Goal: Check status: Check status

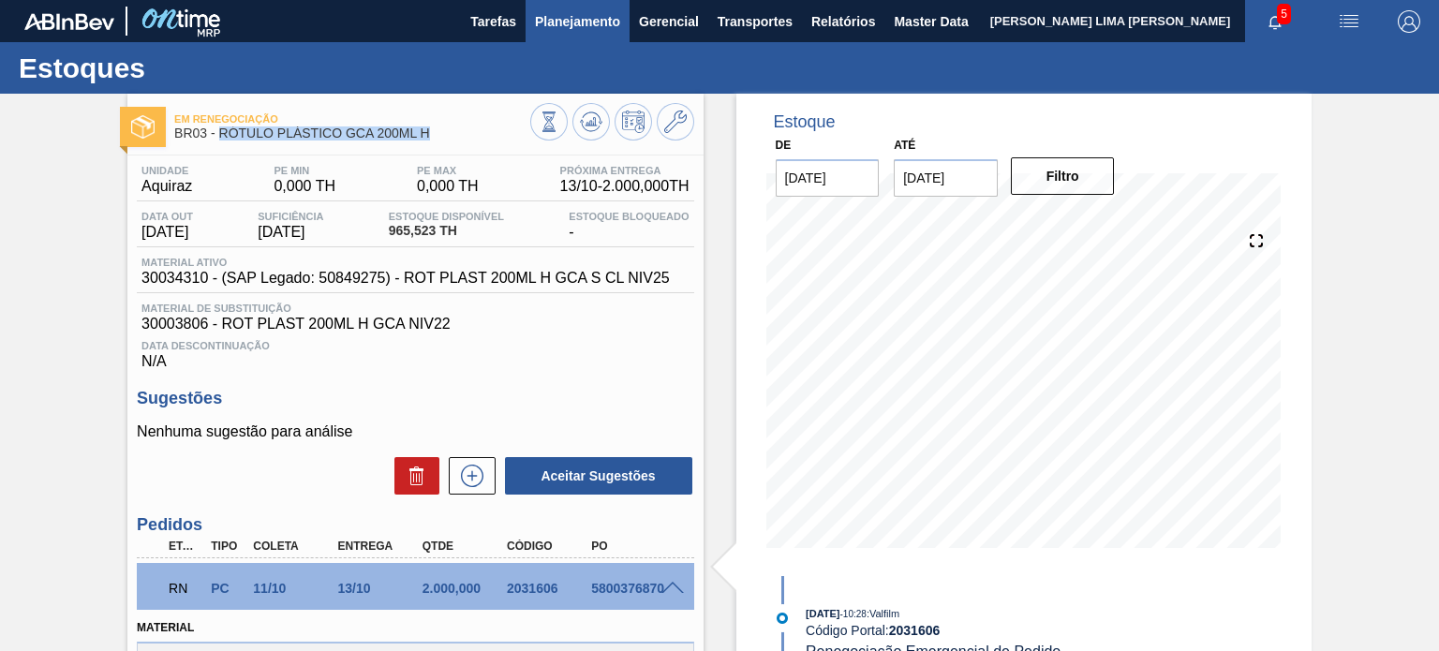
click at [559, 15] on span "Planejamento" at bounding box center [577, 21] width 85 height 22
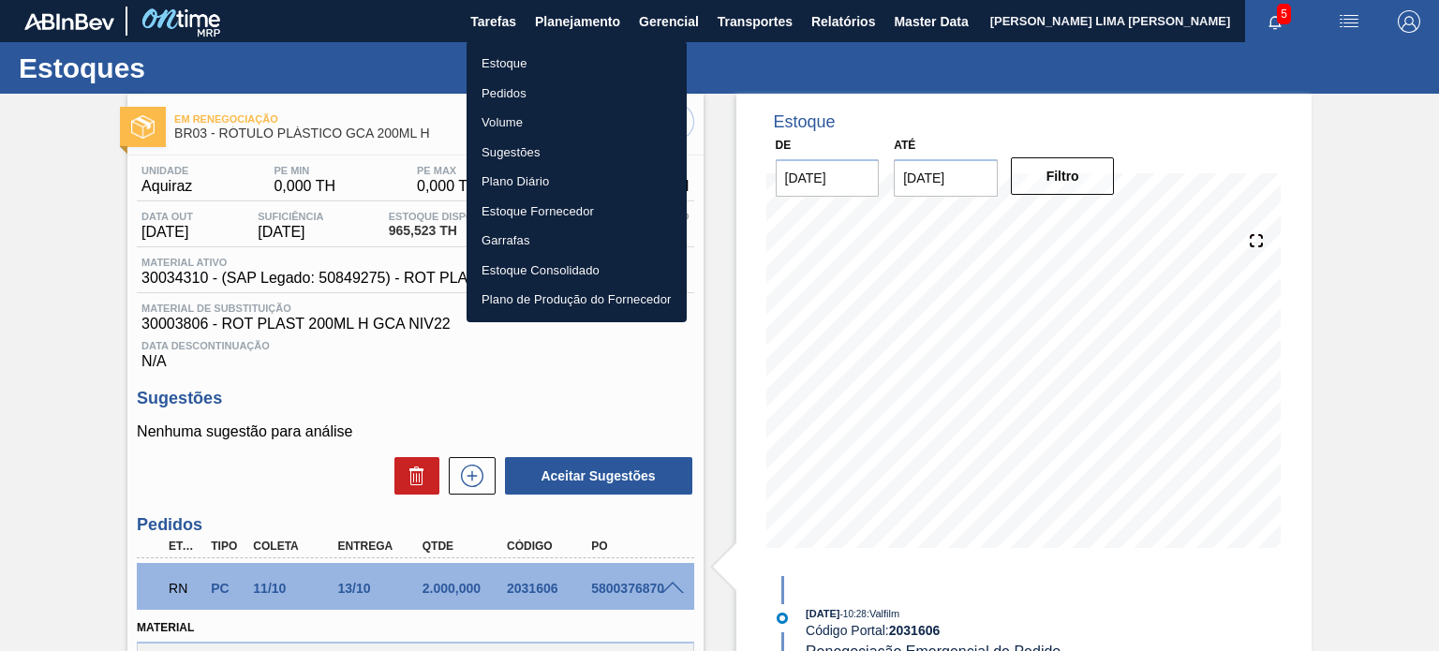
click at [350, 129] on div at bounding box center [719, 325] width 1439 height 651
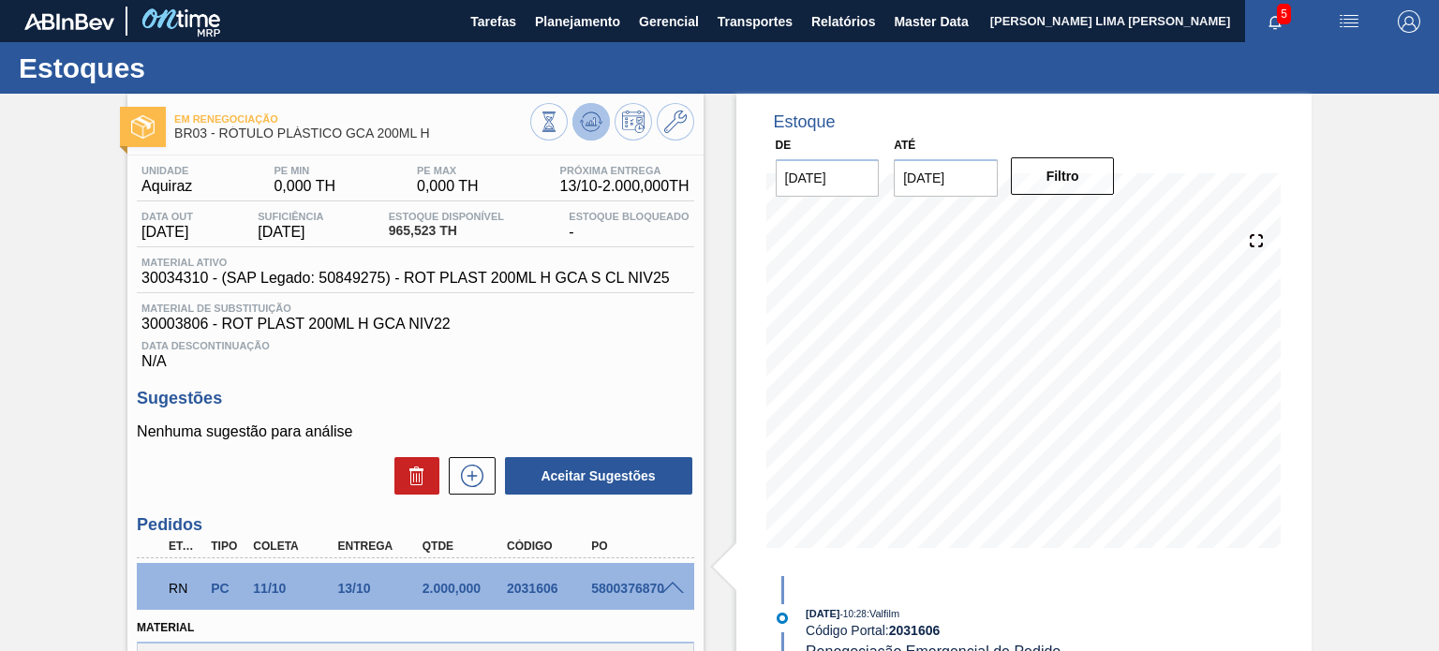
click at [592, 130] on icon at bounding box center [590, 126] width 19 height 9
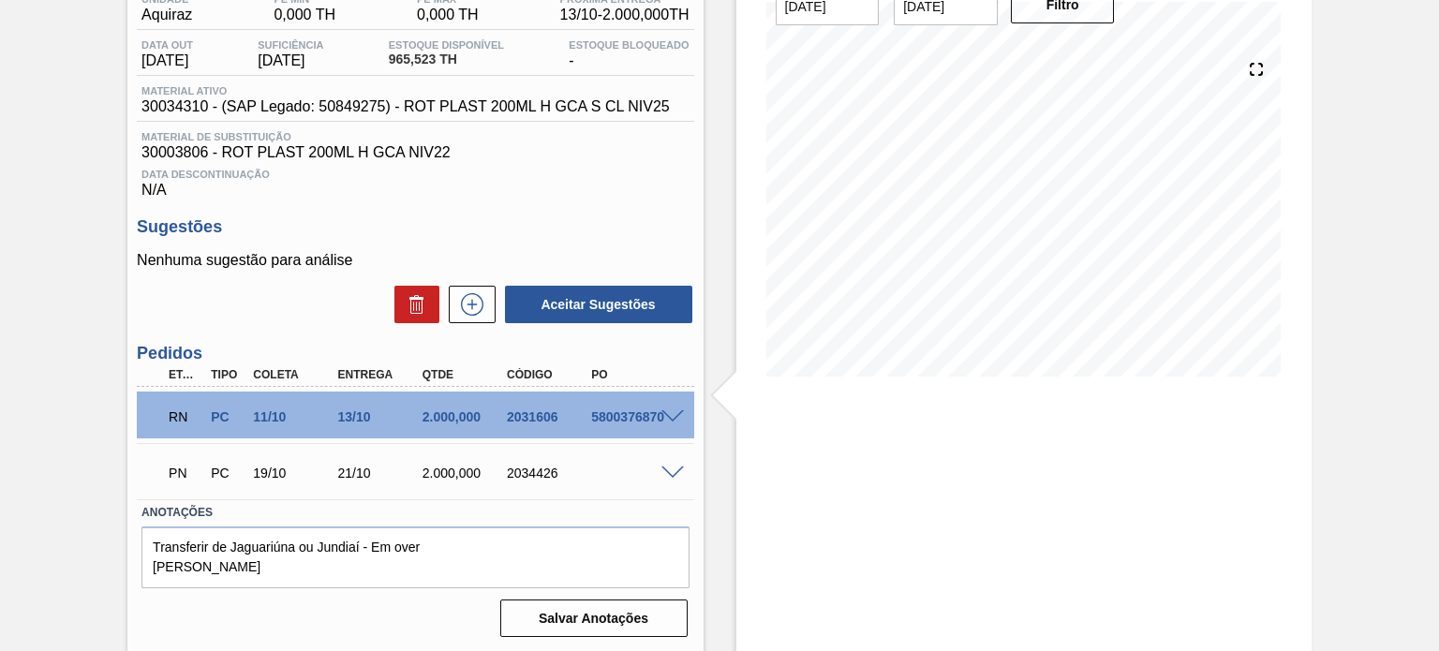
scroll to position [173, 0]
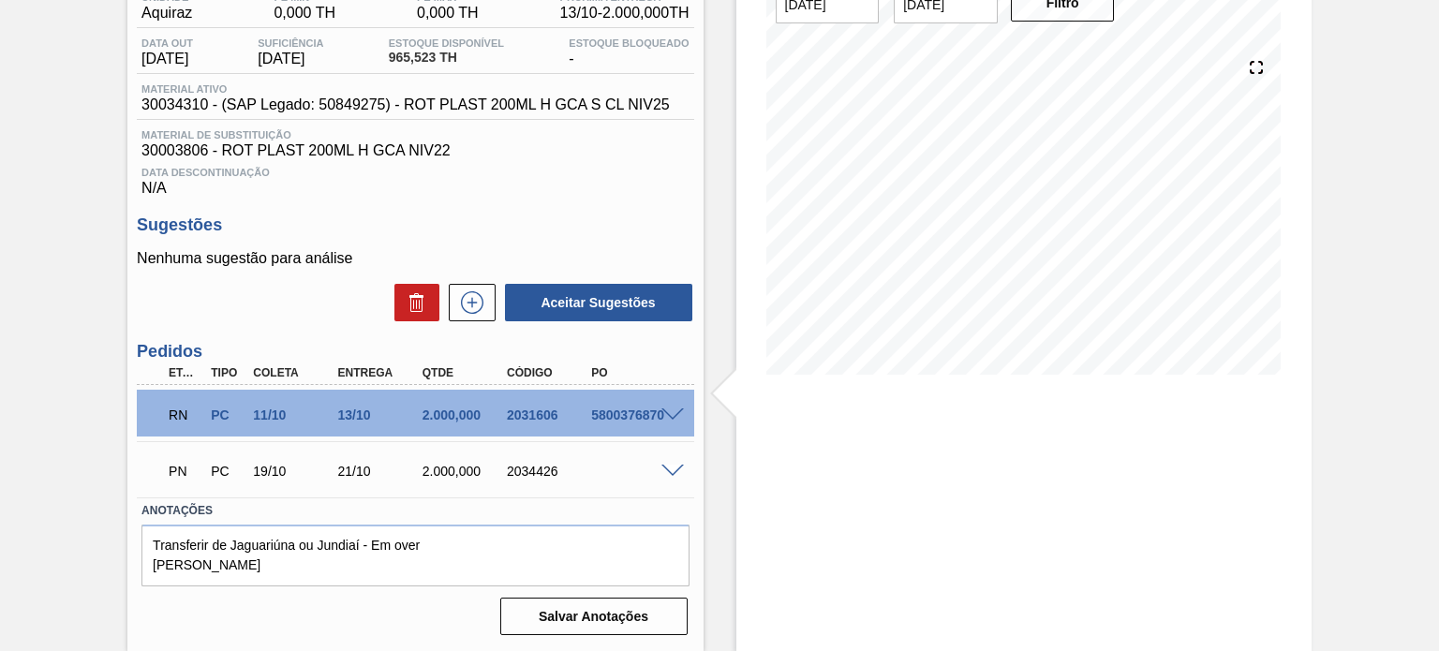
click at [659, 419] on div at bounding box center [675, 414] width 37 height 14
click at [665, 418] on span at bounding box center [673, 416] width 22 height 14
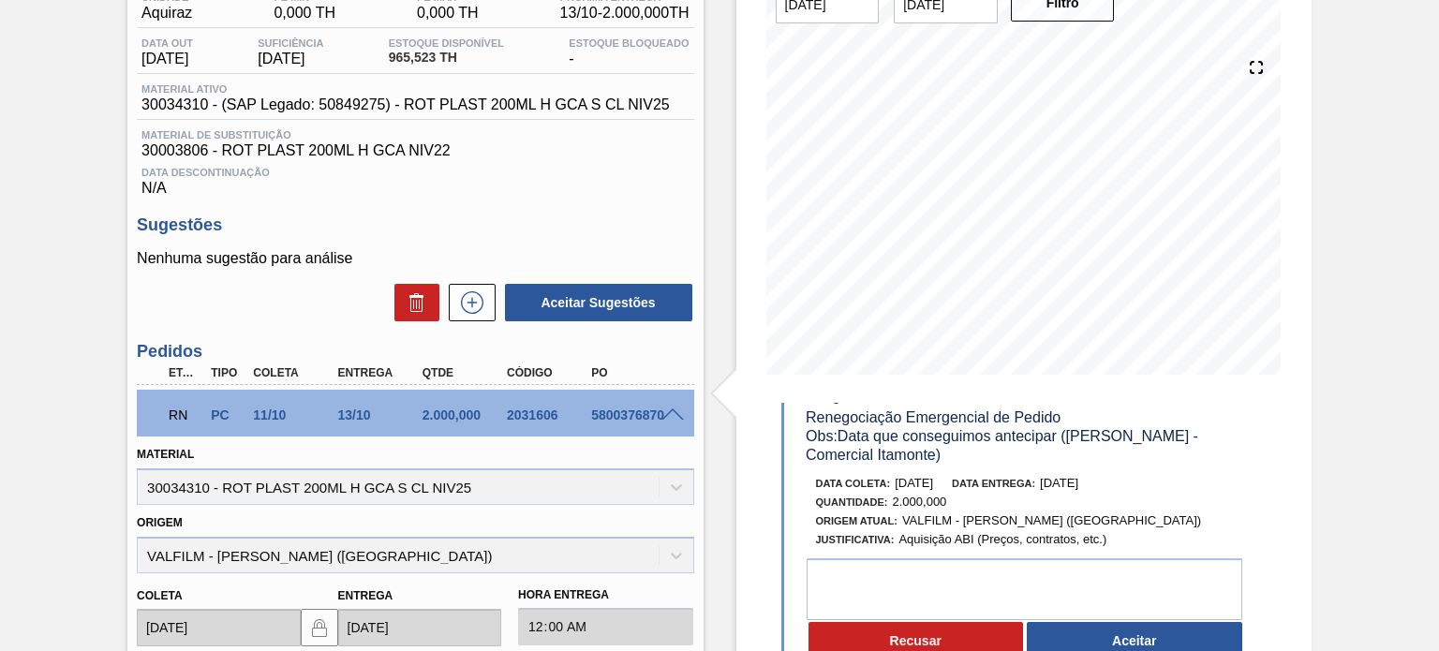
scroll to position [94, 0]
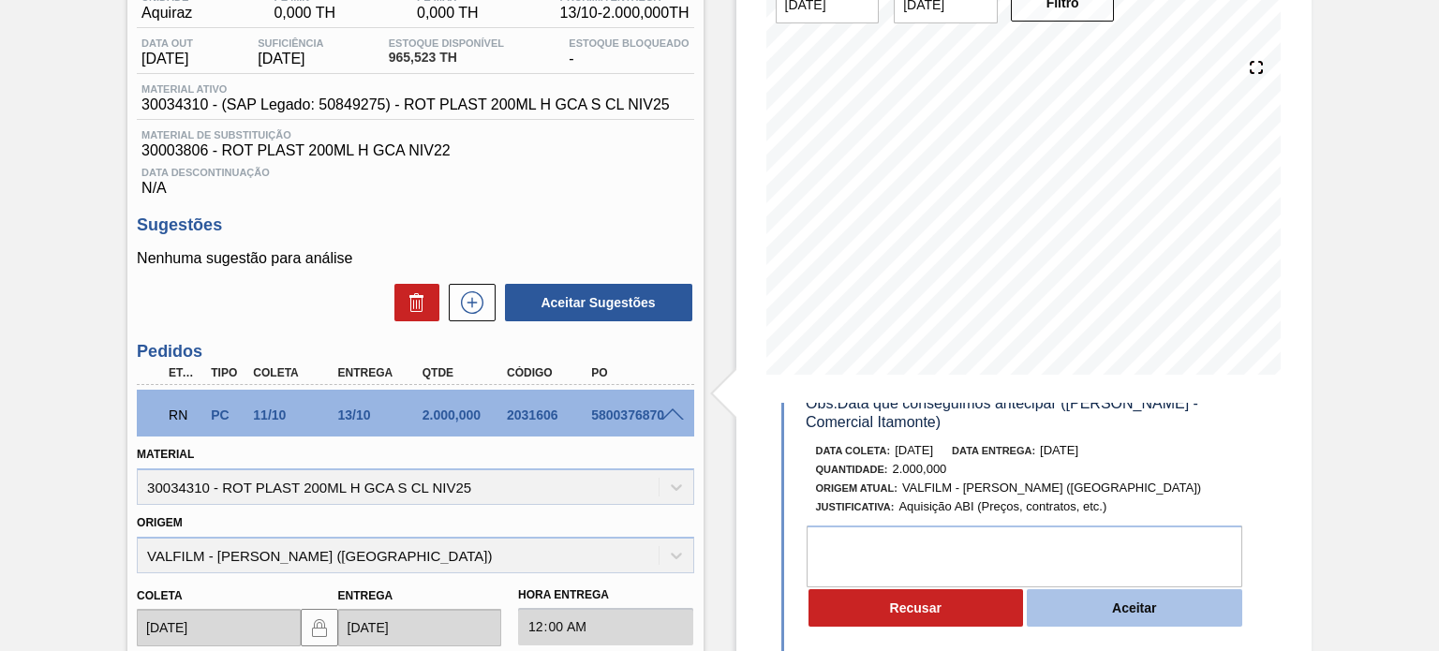
click at [1096, 614] on button "Aceitar" at bounding box center [1135, 607] width 216 height 37
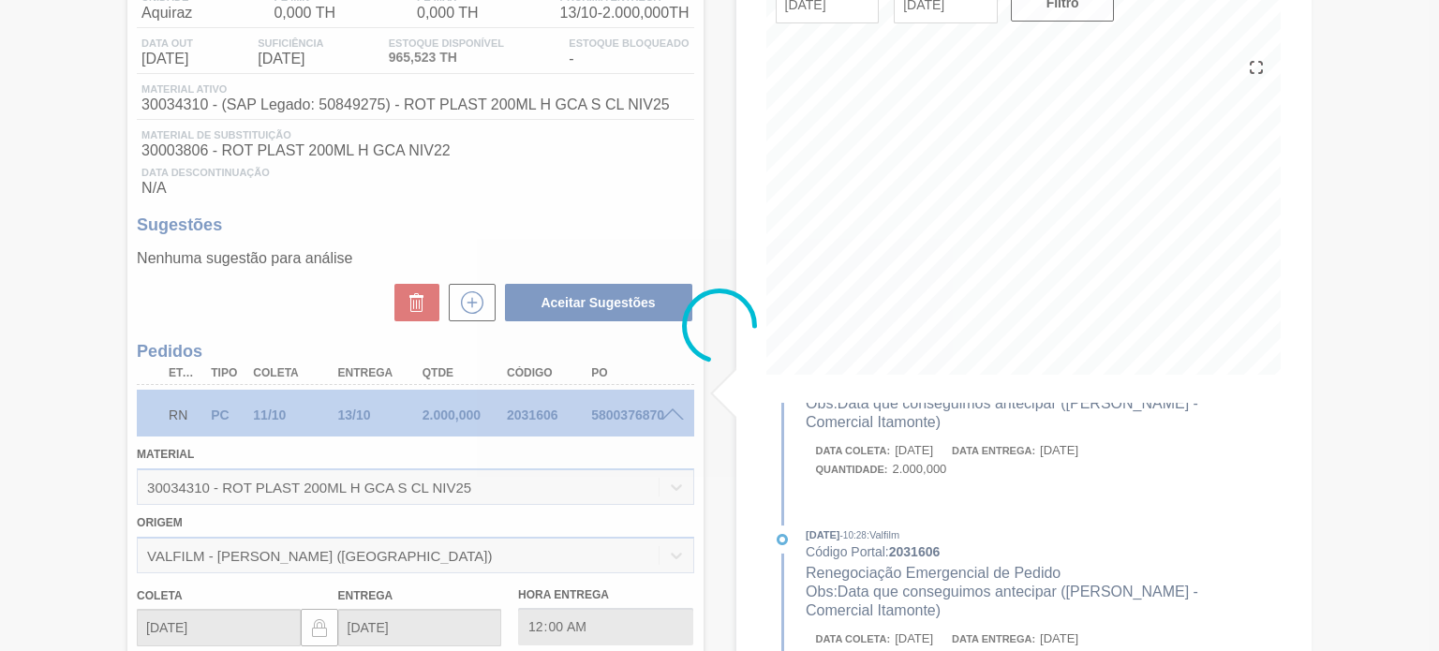
scroll to position [285, 0]
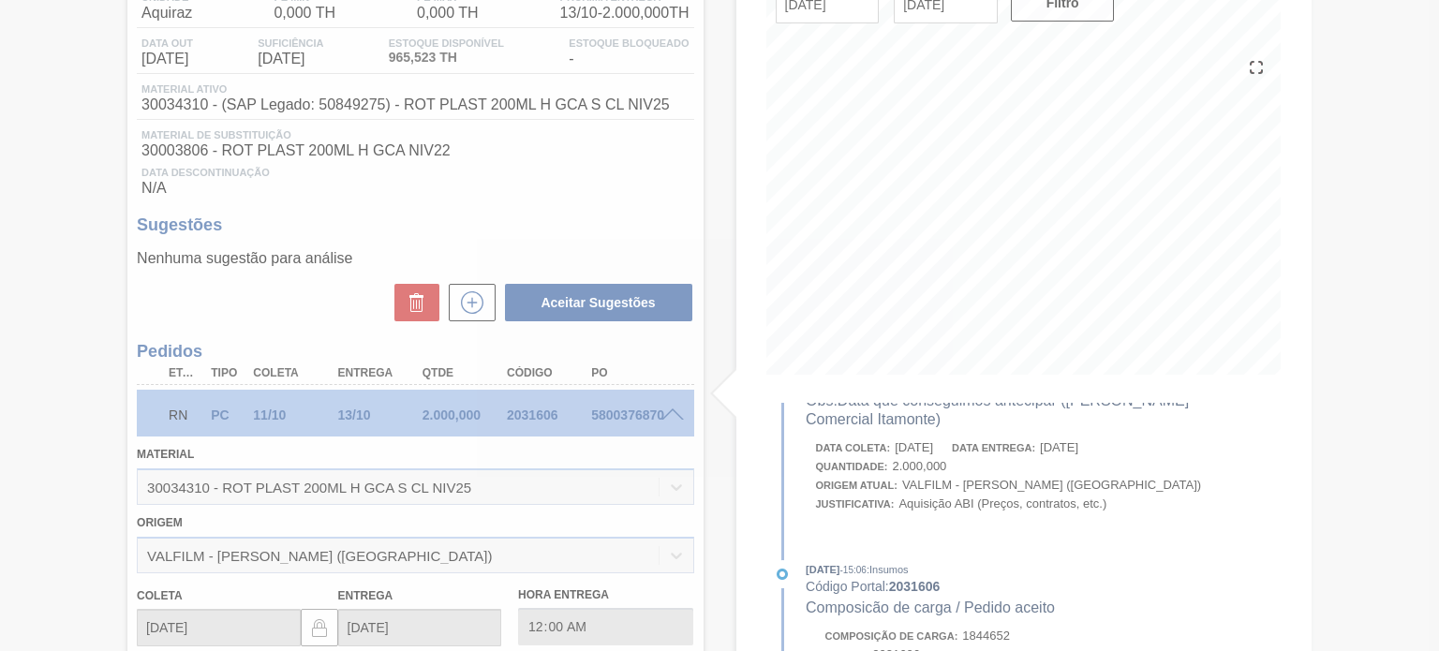
type input "Data que conseguimos antecipar ([PERSON_NAME] - Comercial Itamonte)"
type input "[DATE]"
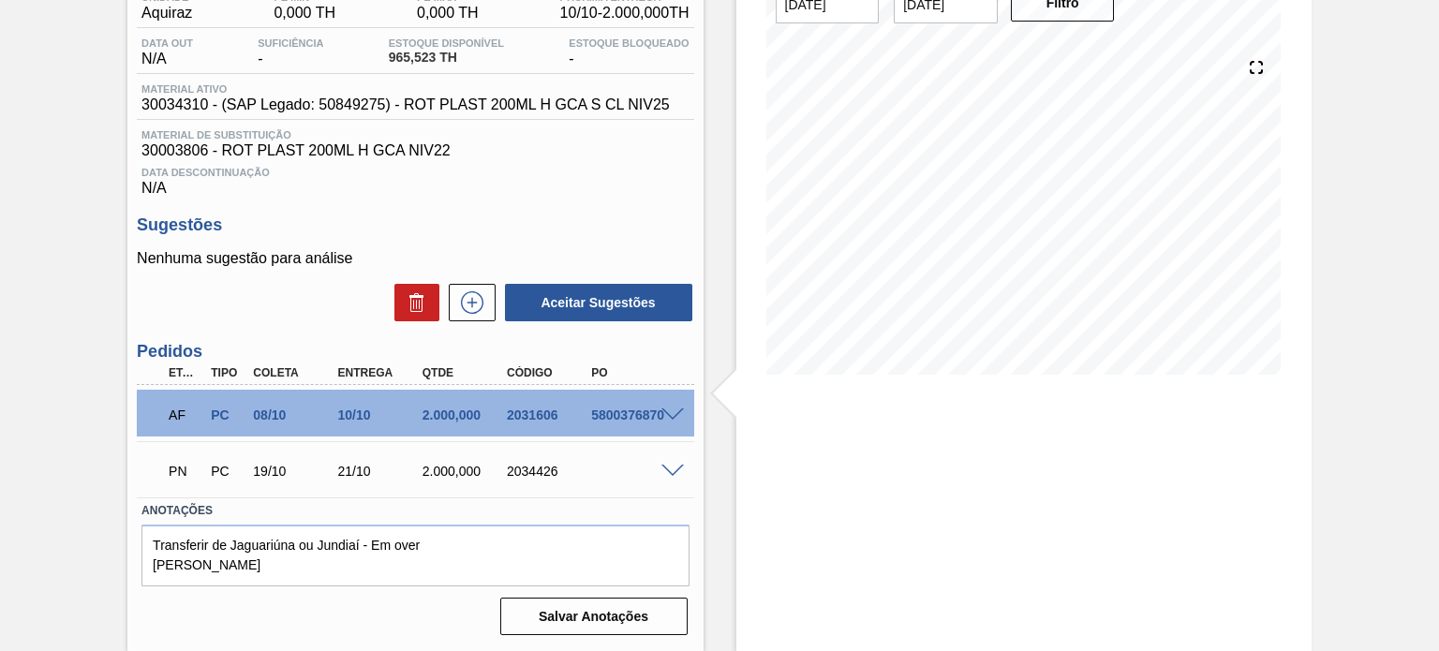
scroll to position [0, 0]
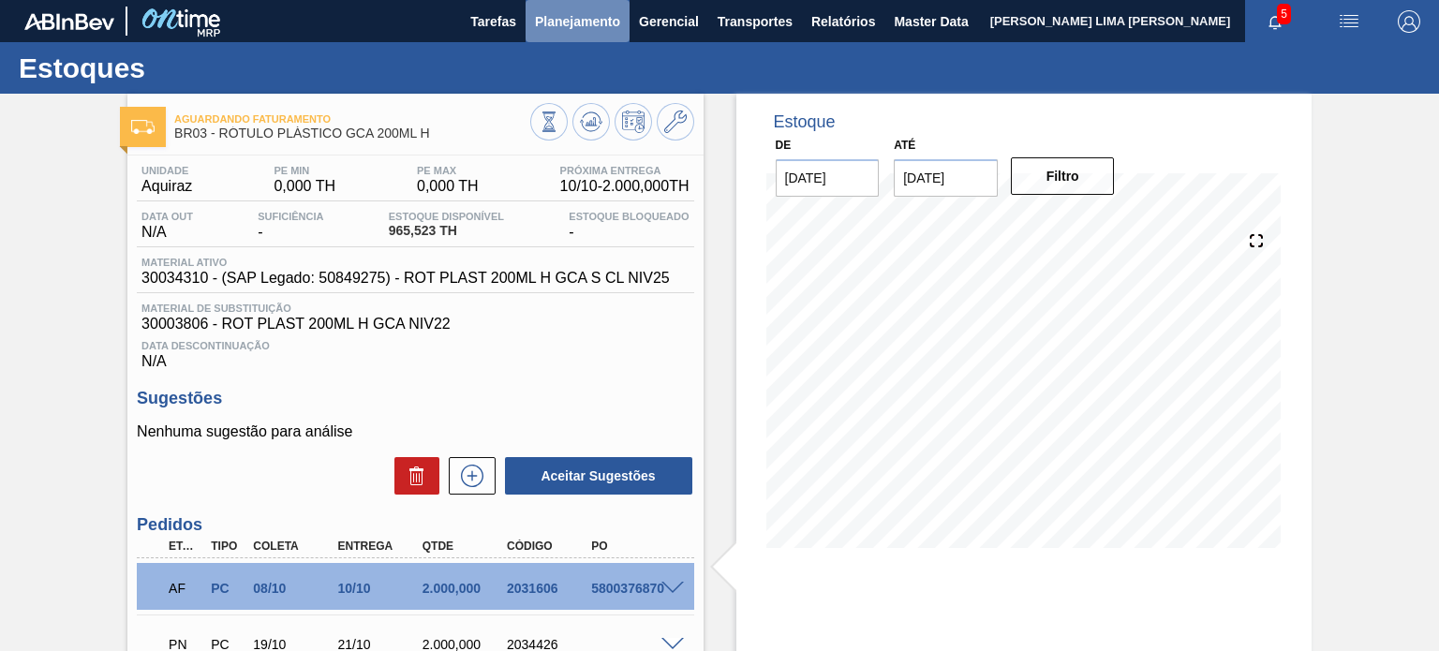
click at [547, 37] on button "Planejamento" at bounding box center [578, 21] width 104 height 42
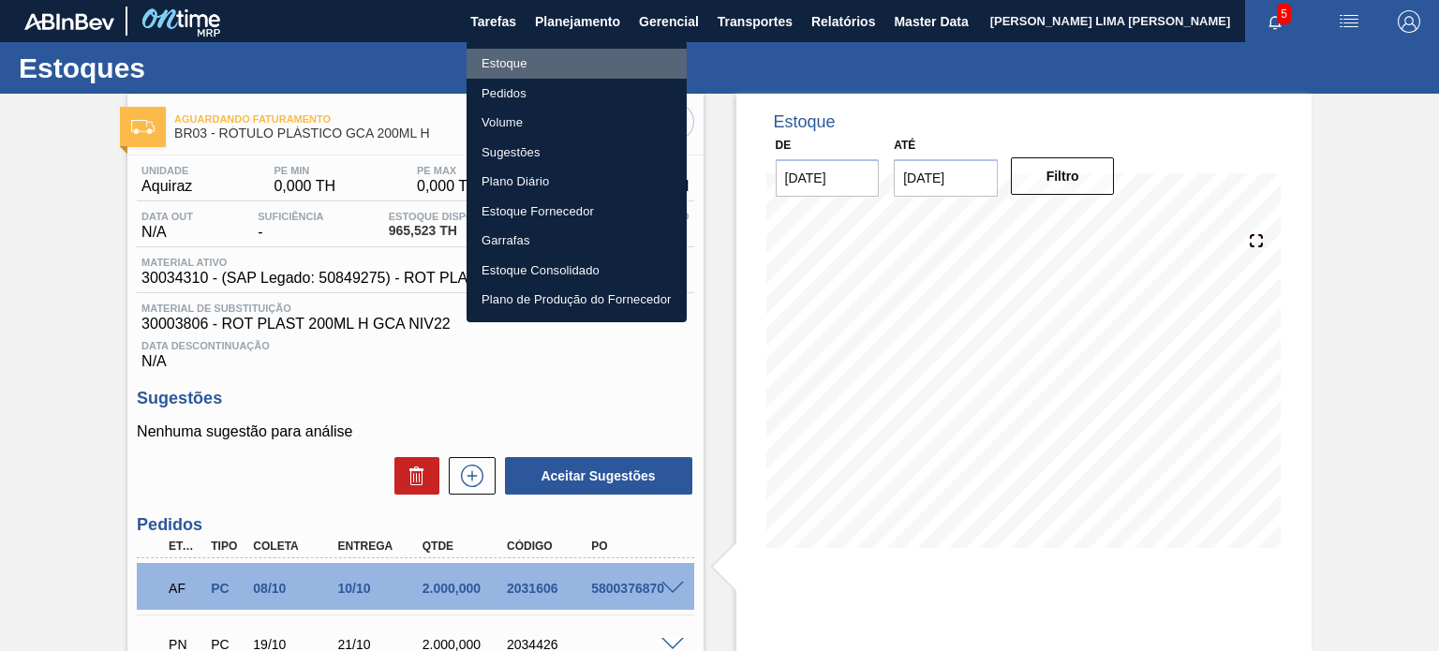
click at [538, 67] on li "Estoque" at bounding box center [577, 64] width 220 height 30
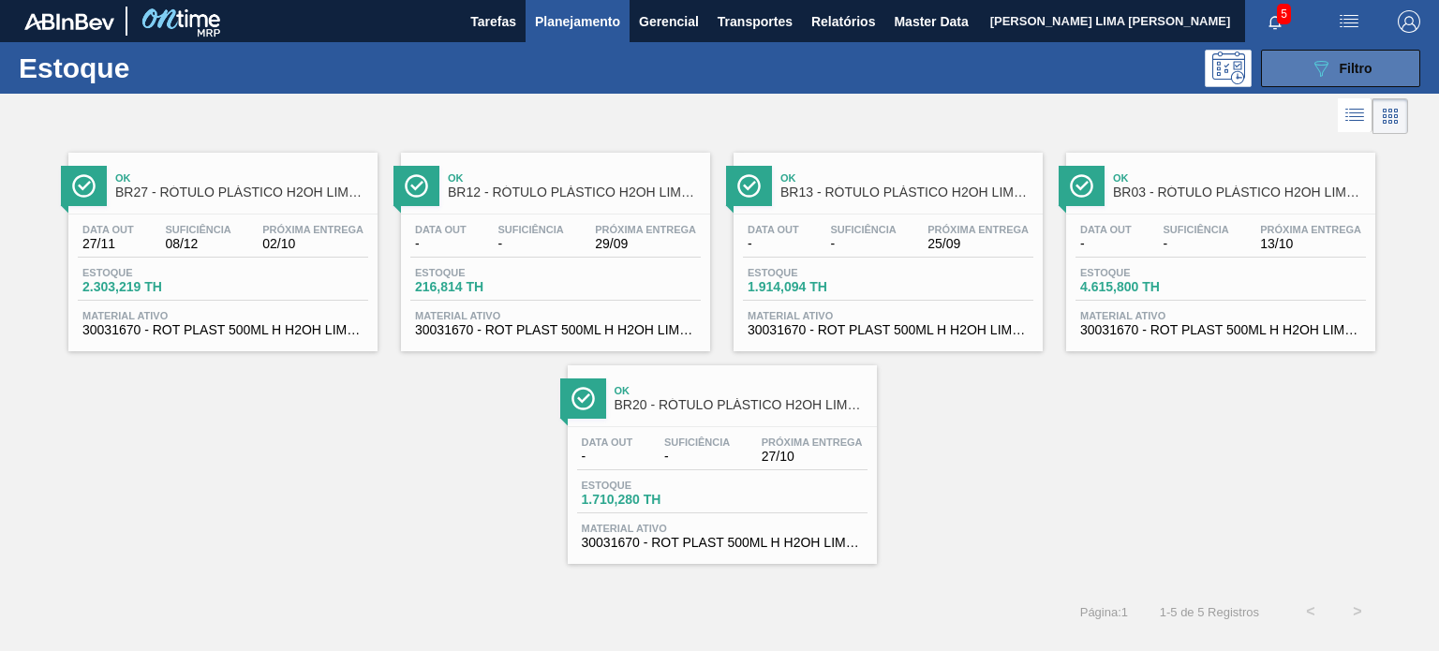
click at [1286, 74] on button "089F7B8B-B2A5-4AFE-B5C0-19BA573D28AC Filtro" at bounding box center [1340, 68] width 159 height 37
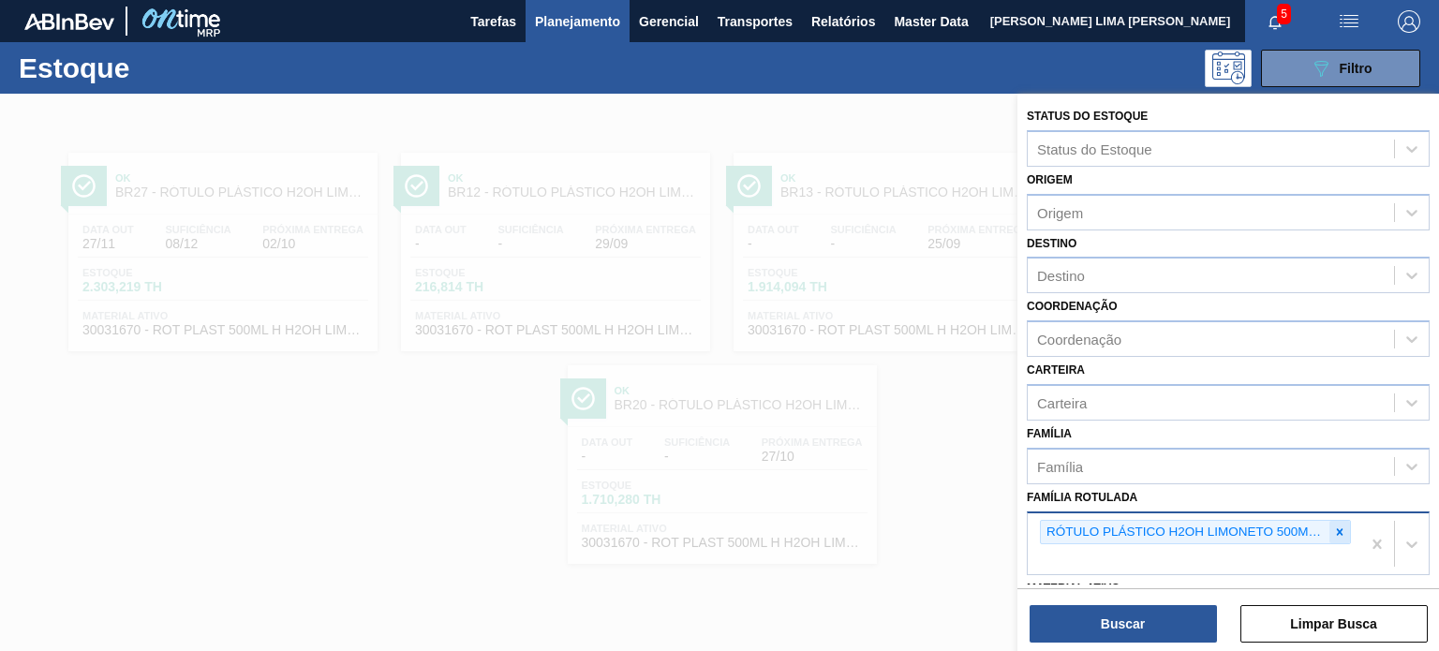
click at [1334, 532] on icon at bounding box center [1339, 532] width 13 height 13
type Rotulada "GCA 1L"
click at [1334, 531] on icon at bounding box center [1339, 532] width 13 height 13
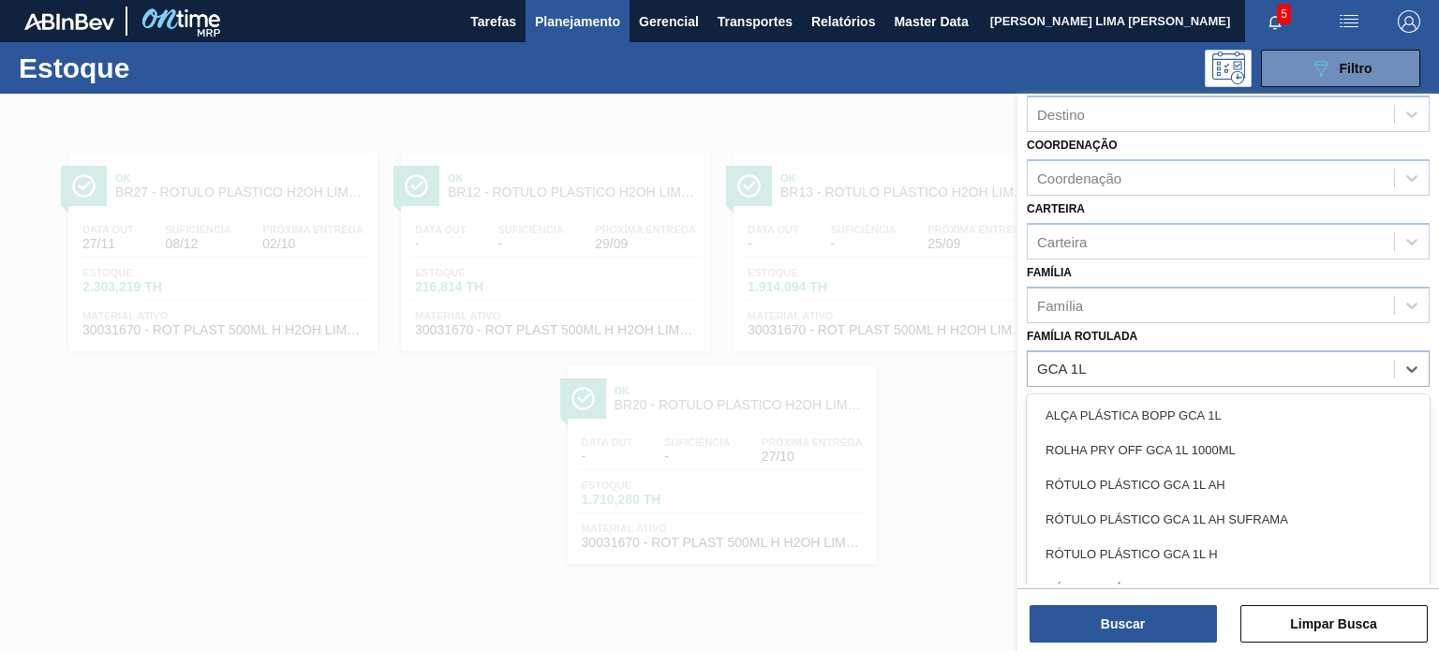
scroll to position [239, 0]
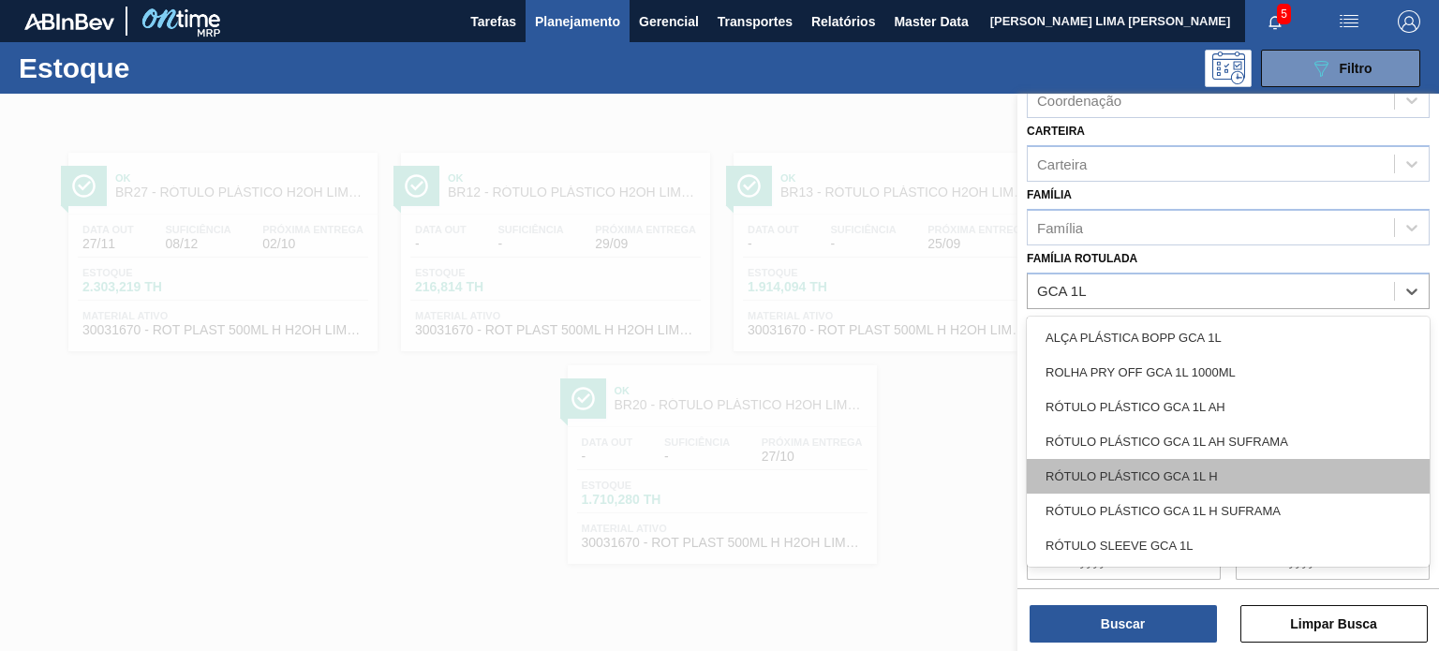
click at [1229, 466] on div "RÓTULO PLÁSTICO GCA 1L H" at bounding box center [1228, 476] width 403 height 35
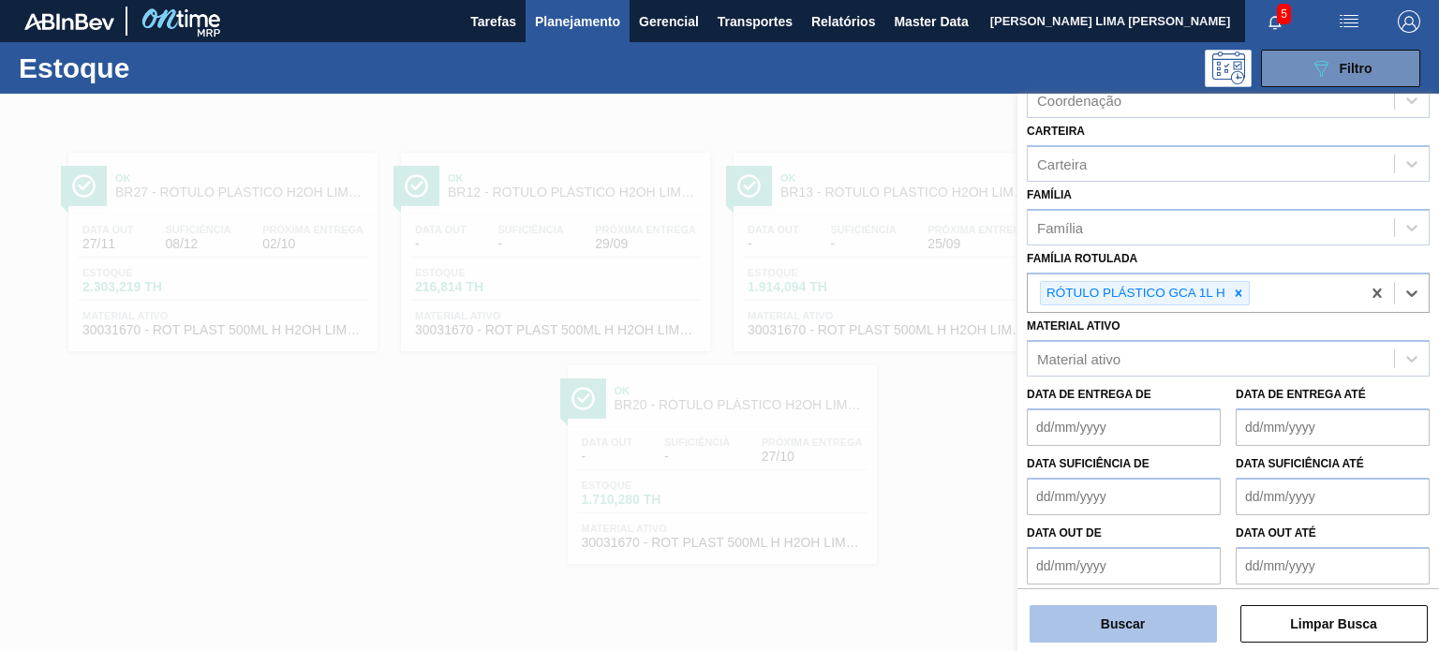
click at [1191, 628] on button "Buscar" at bounding box center [1123, 623] width 187 height 37
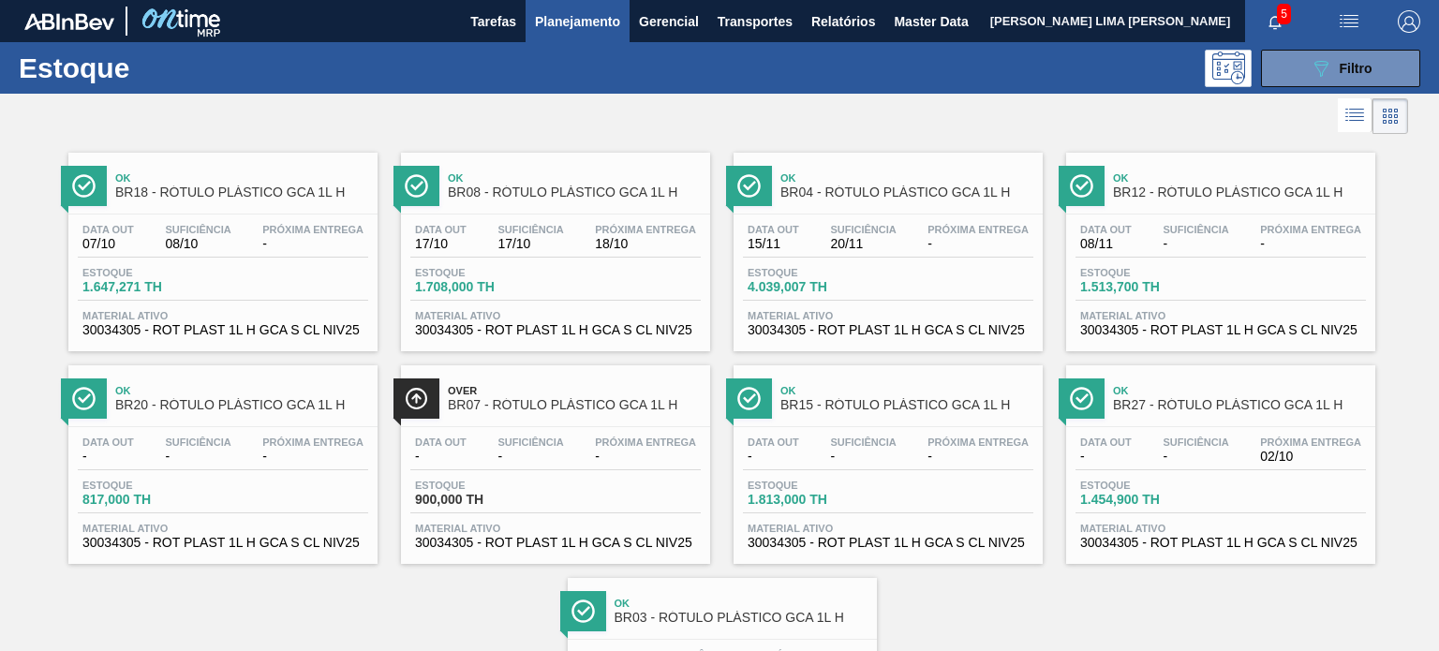
click at [522, 220] on div "Data out 17/10 Suficiência 17/10 Próxima Entrega 18/10 Estoque 1.708,000 TH Mat…" at bounding box center [555, 278] width 309 height 127
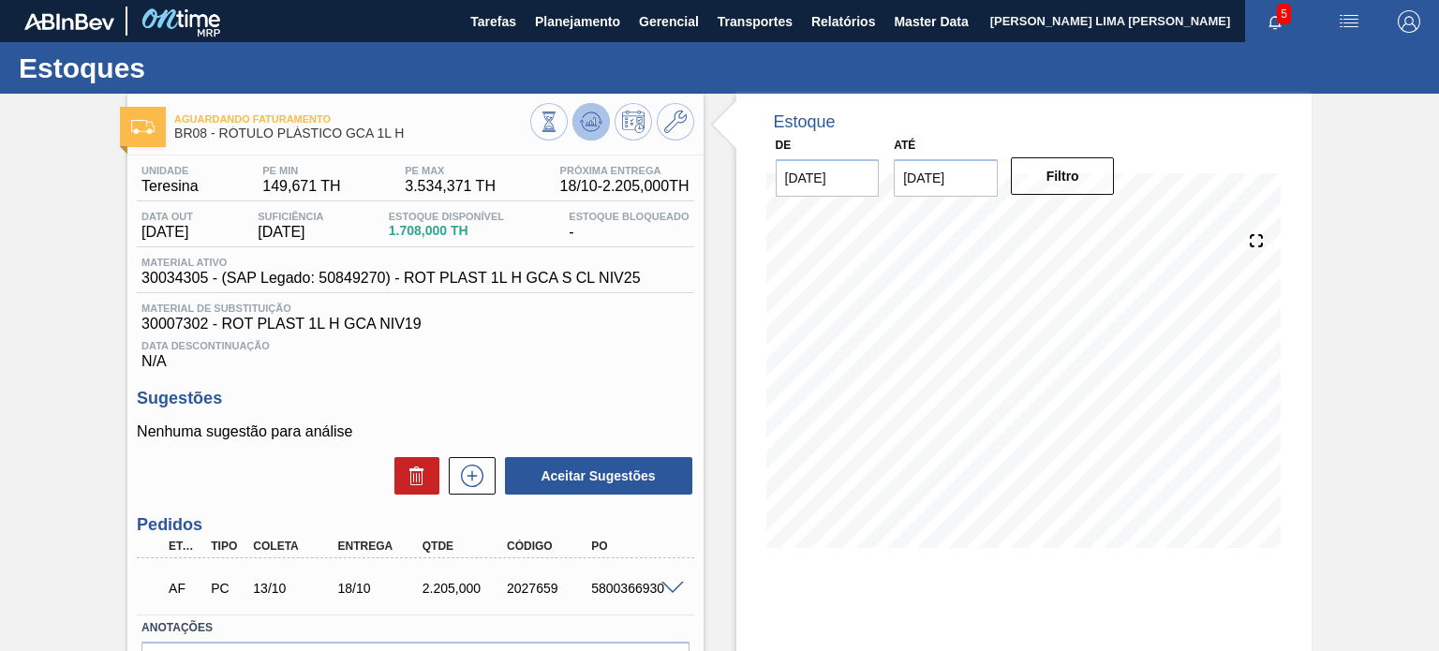
click at [597, 115] on icon at bounding box center [591, 122] width 22 height 22
